Goal: Navigation & Orientation: Find specific page/section

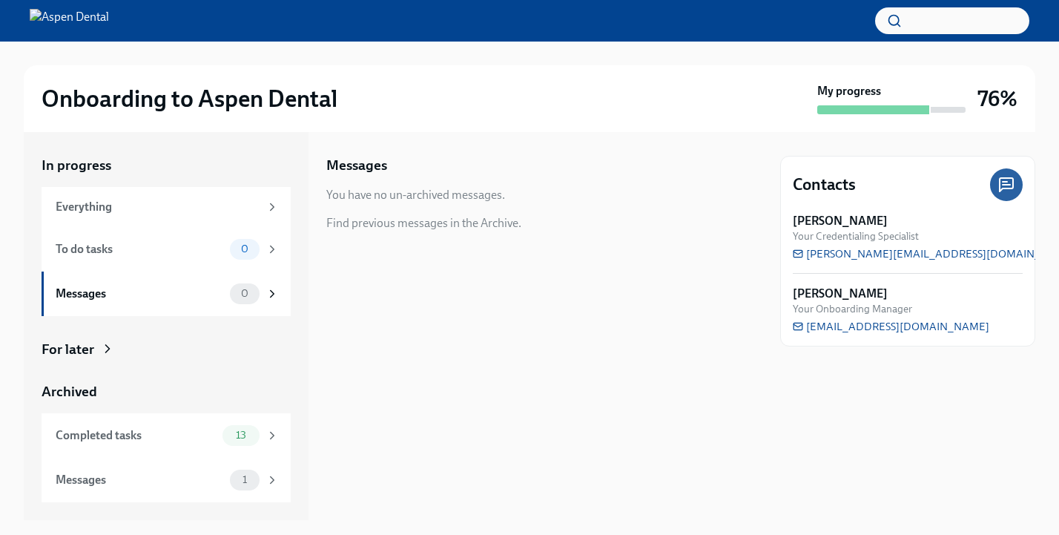
click at [883, 88] on div "My progress" at bounding box center [892, 98] width 148 height 31
click at [125, 472] on div "Messages" at bounding box center [140, 480] width 168 height 16
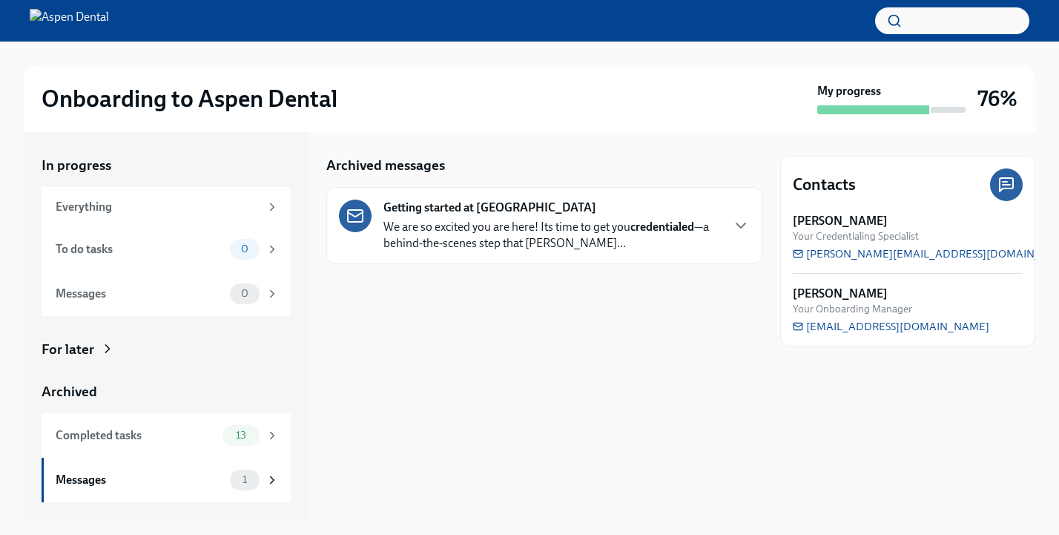
click at [509, 231] on p "We are so excited you are here! Its time to get you credentialed —a behind-the-…" at bounding box center [552, 235] width 337 height 33
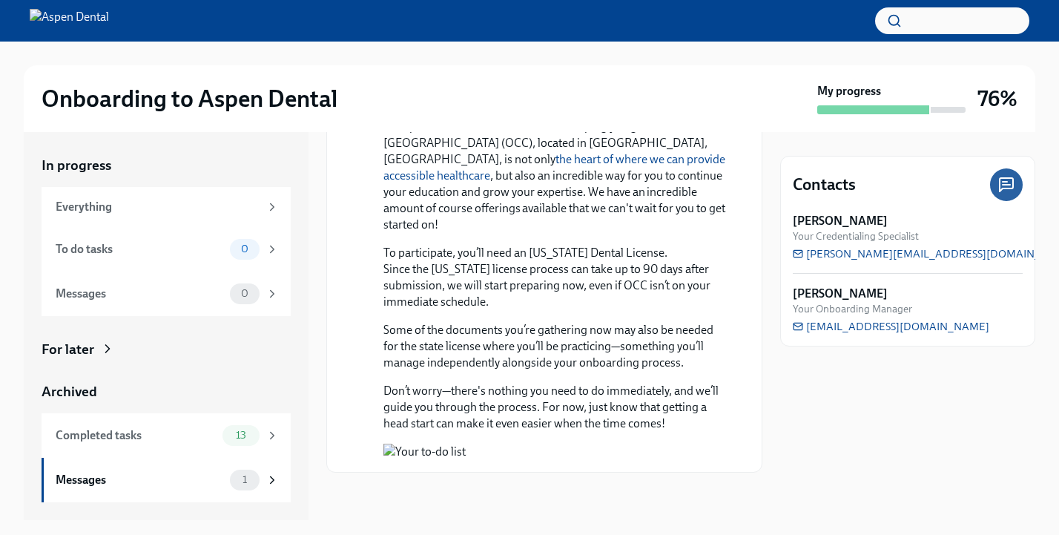
scroll to position [1338, 0]
click at [530, 444] on button "Zoom image" at bounding box center [555, 452] width 343 height 16
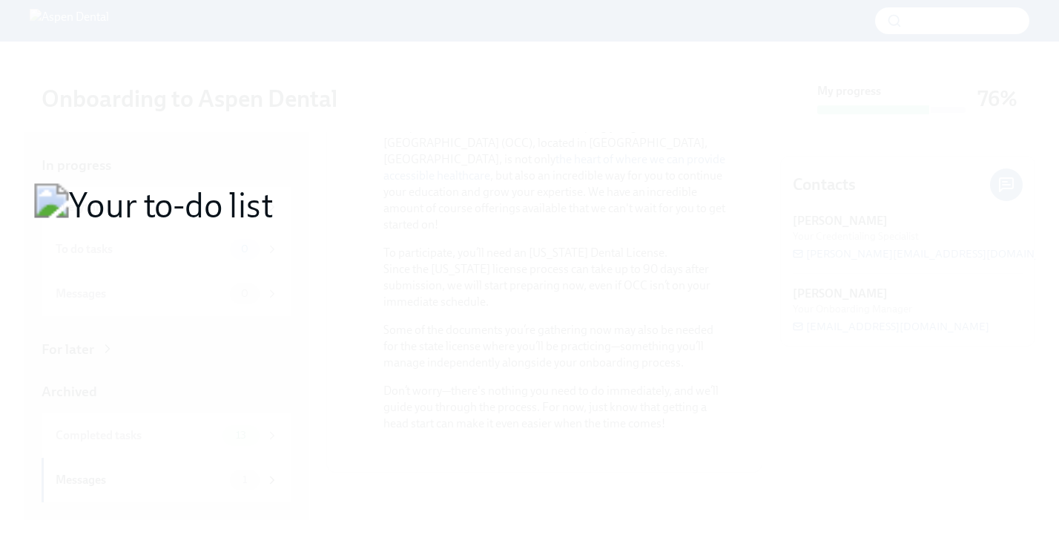
click at [458, 340] on button "Unzoom image" at bounding box center [529, 267] width 1059 height 535
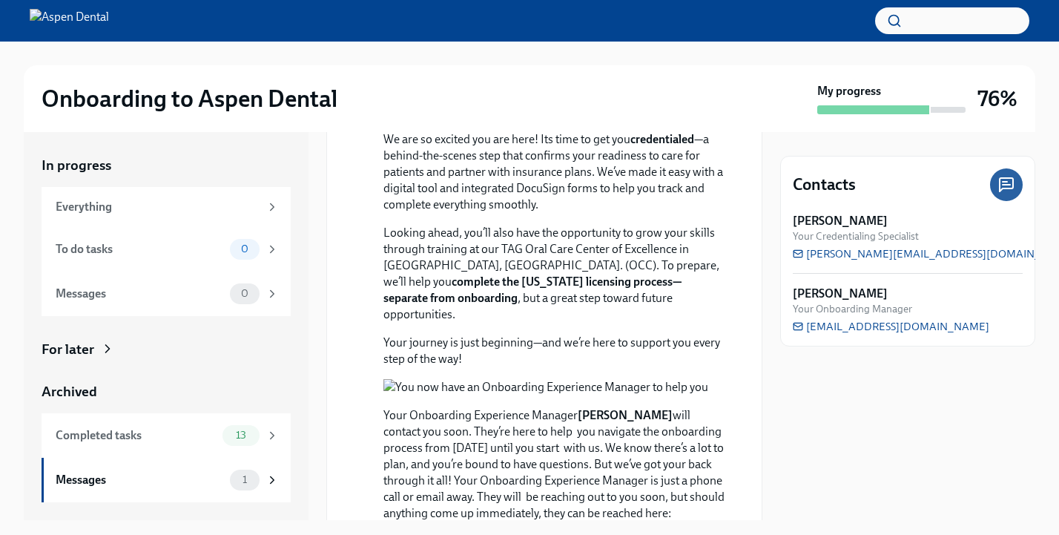
scroll to position [0, 0]
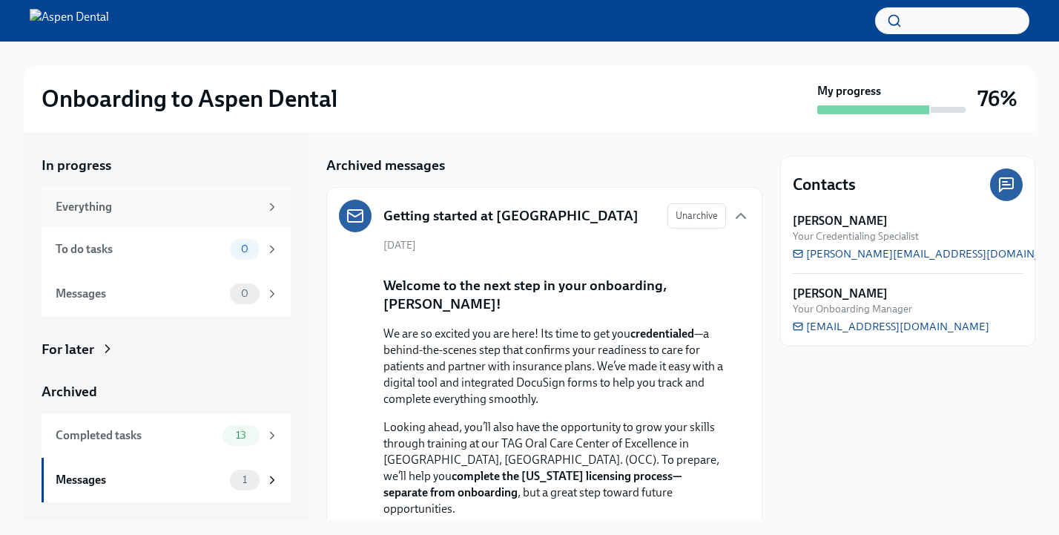
click at [98, 209] on div "Everything" at bounding box center [158, 207] width 204 height 16
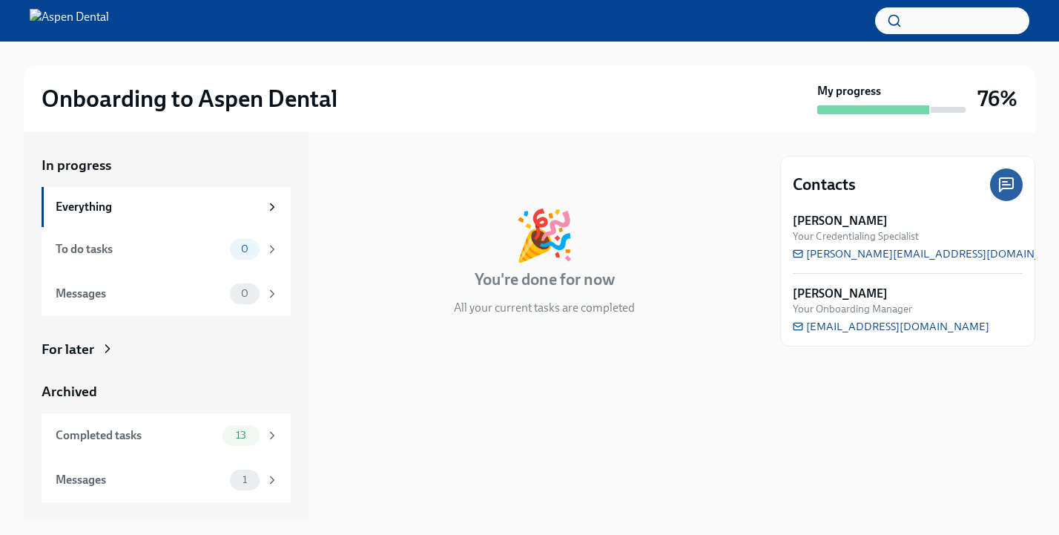
click at [102, 145] on div "In progress Everything To do tasks 0 Messages 0 For later Archived Completed ta…" at bounding box center [166, 326] width 285 height 388
click at [90, 350] on div "For later" at bounding box center [68, 349] width 53 height 19
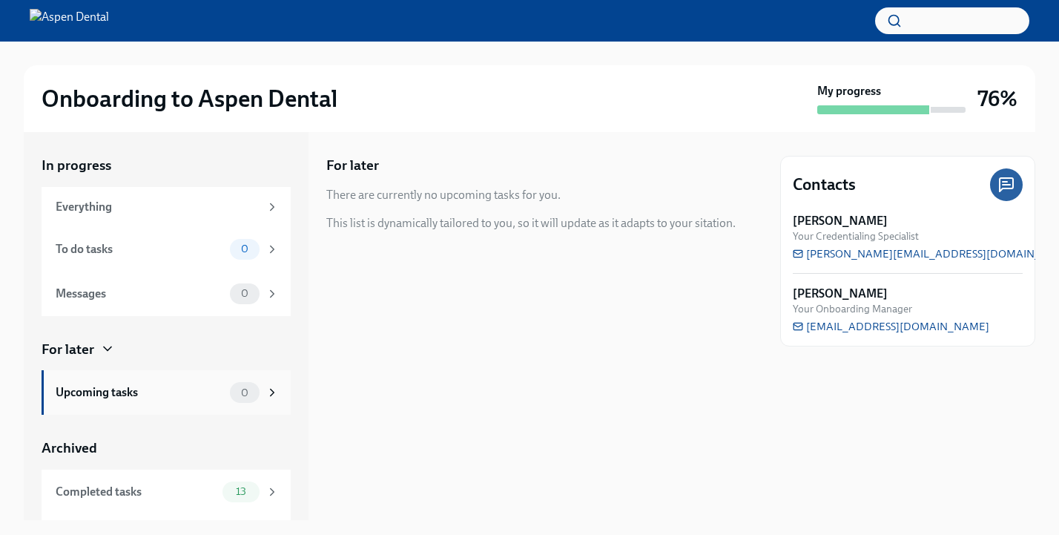
scroll to position [39, 0]
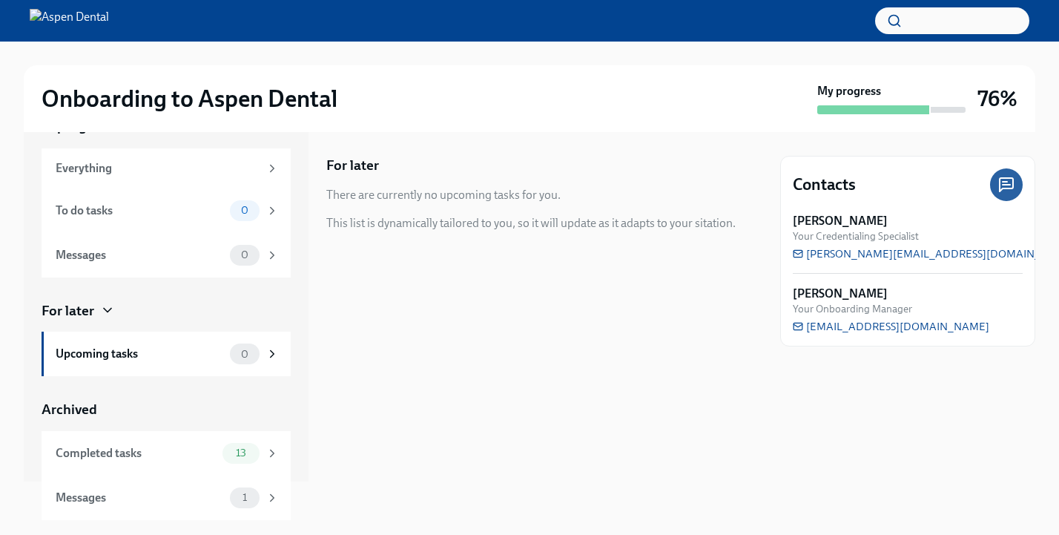
click at [96, 400] on div "Archived" at bounding box center [166, 409] width 249 height 19
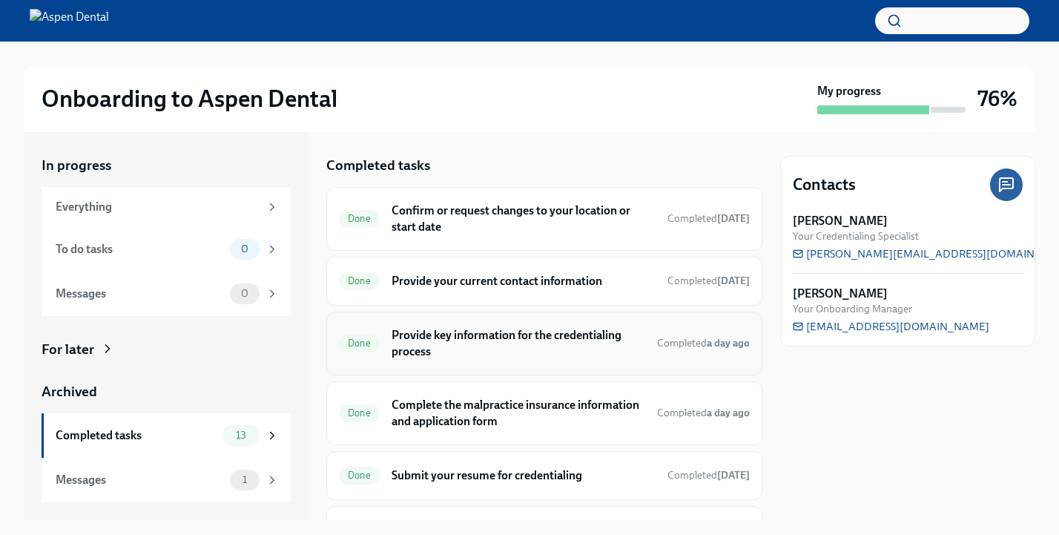
scroll to position [510, 0]
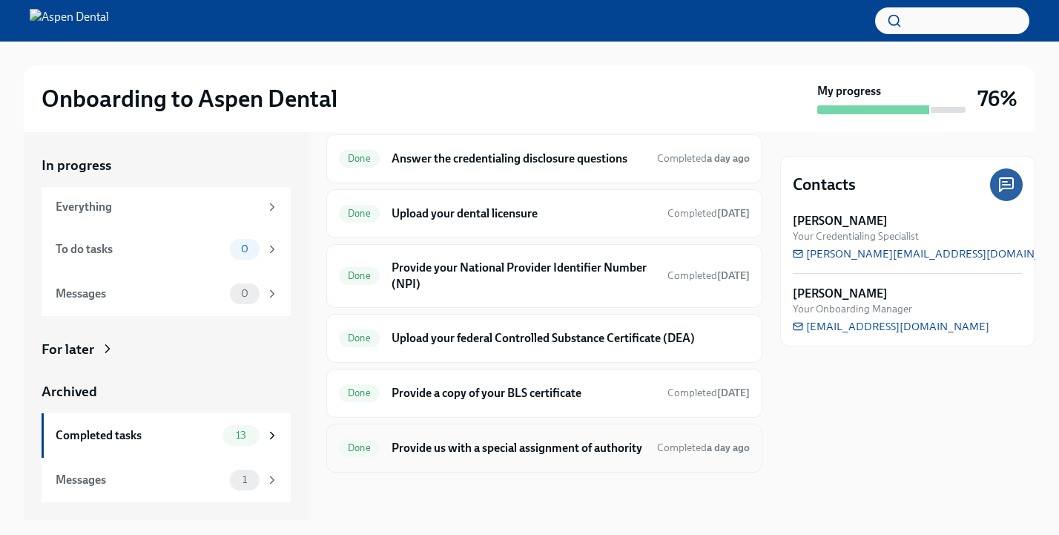
click at [470, 440] on h6 "Provide us with a special assignment of authority" at bounding box center [519, 448] width 254 height 16
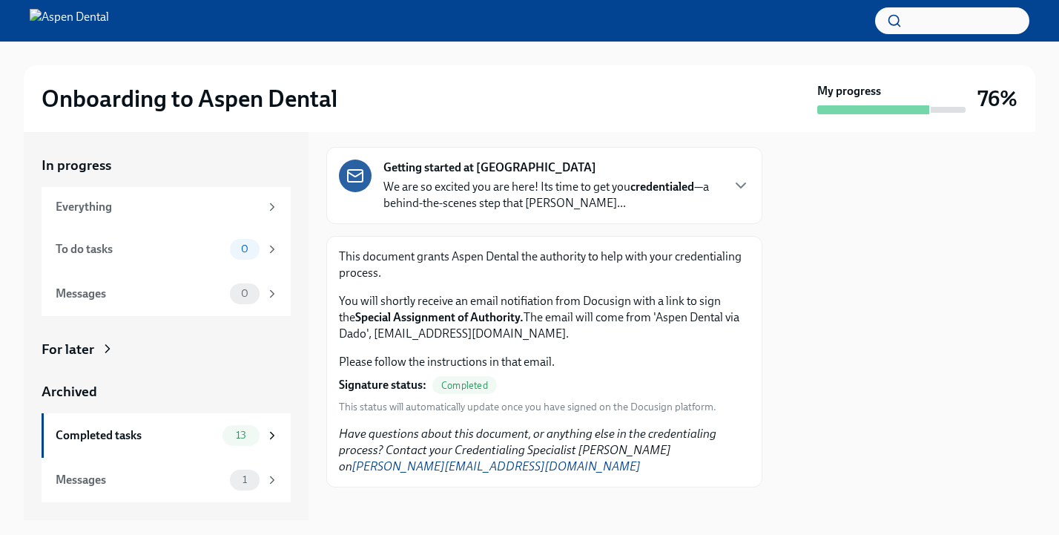
scroll to position [110, 0]
